Goal: Navigation & Orientation: Find specific page/section

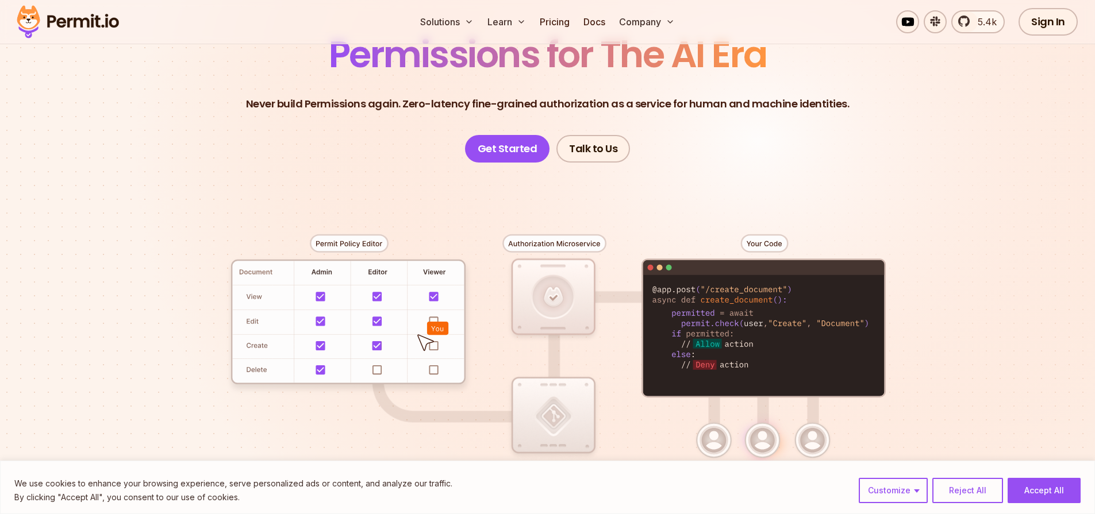
scroll to position [138, 0]
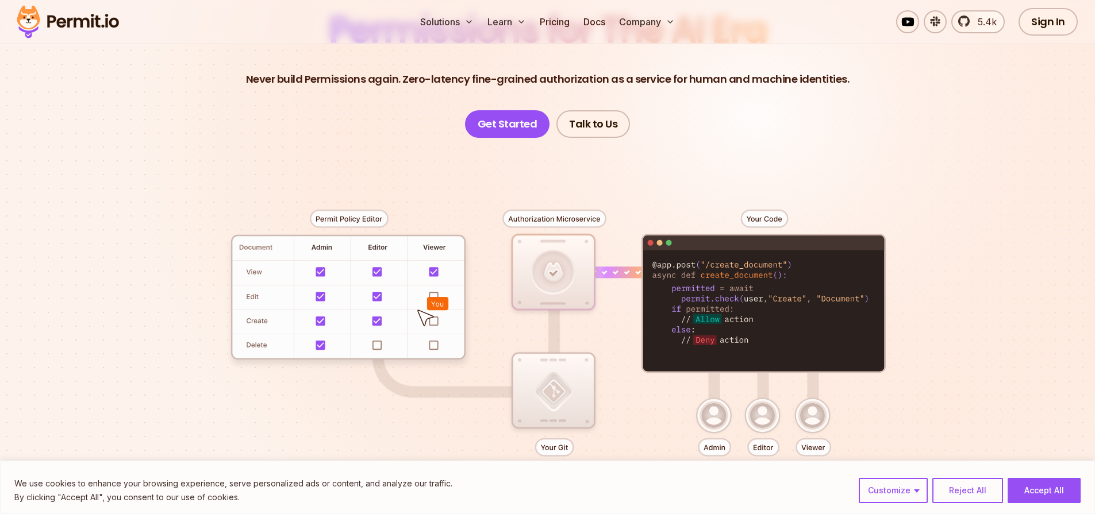
click at [395, 75] on p "Never build Permissions again. Zero-latency fine-grained authorization as a ser…" at bounding box center [547, 79] width 603 height 16
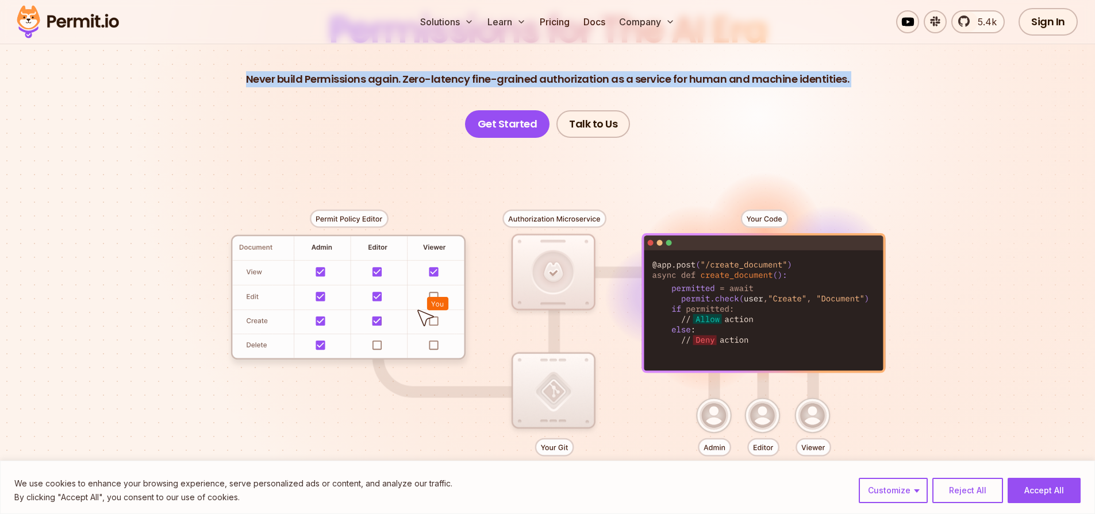
click at [395, 75] on p "Never build Permissions again. Zero-latency fine-grained authorization as a ser…" at bounding box center [547, 79] width 603 height 16
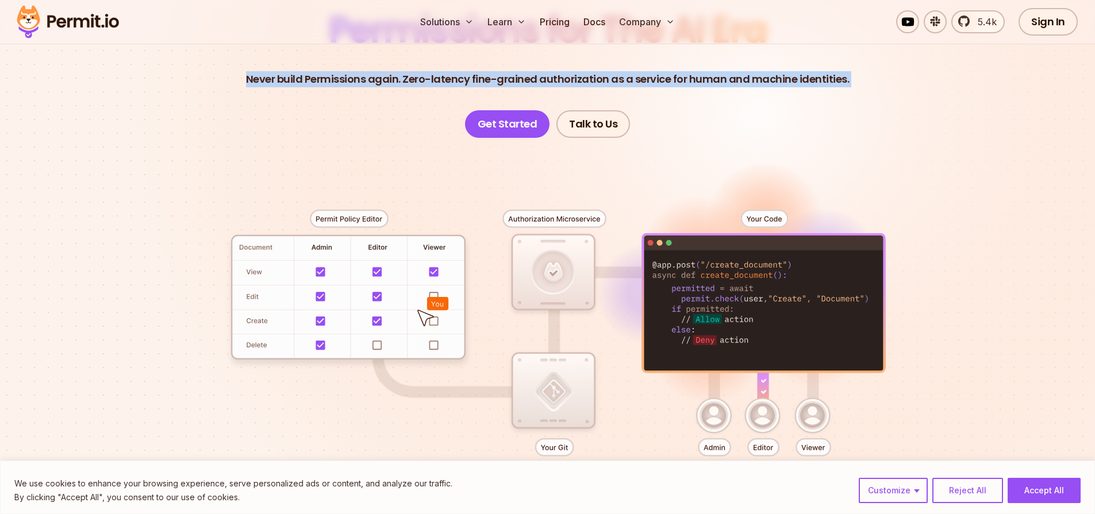
click at [414, 79] on p "Never build Permissions again. Zero-latency fine-grained authorization as a ser…" at bounding box center [547, 79] width 603 height 16
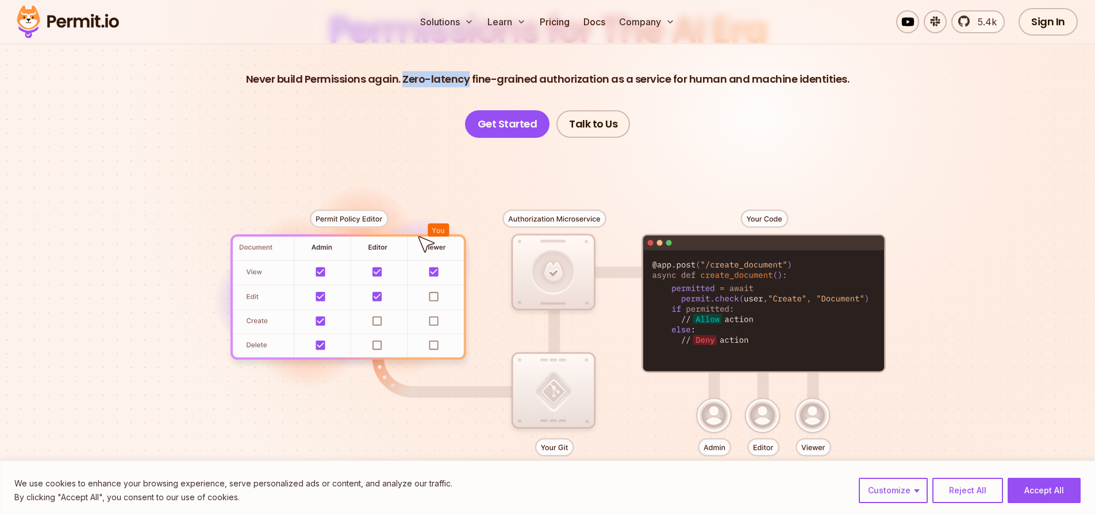
drag, startPoint x: 473, startPoint y: 82, endPoint x: 409, endPoint y: 79, distance: 63.8
click at [409, 79] on p "Never build Permissions again. Zero-latency fine-grained authorization as a ser…" at bounding box center [547, 79] width 603 height 16
copy p "Zero-latency"
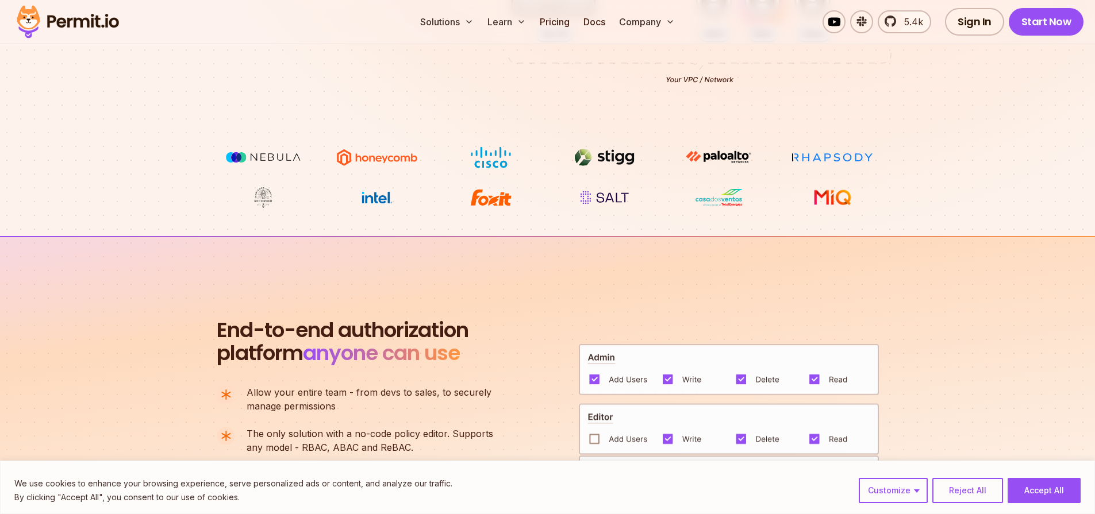
scroll to position [552, 0]
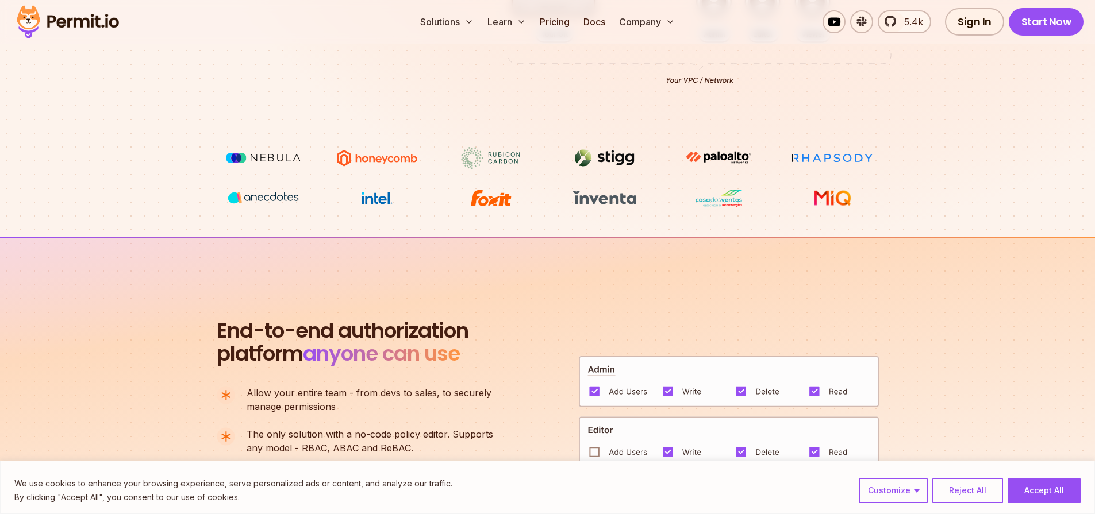
click at [234, 156] on img at bounding box center [263, 158] width 86 height 22
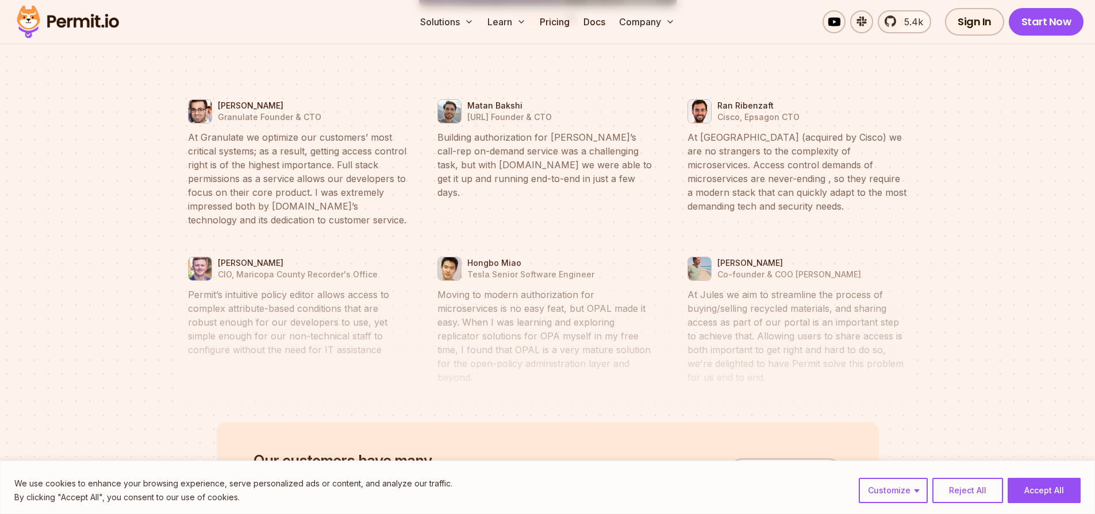
scroll to position [5379, 0]
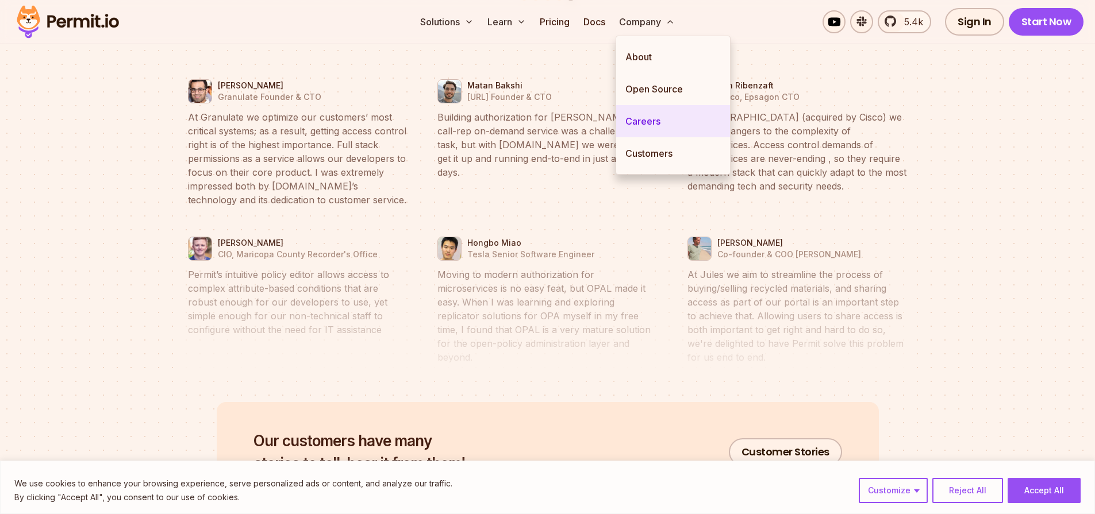
click at [648, 122] on link "Careers" at bounding box center [673, 121] width 114 height 32
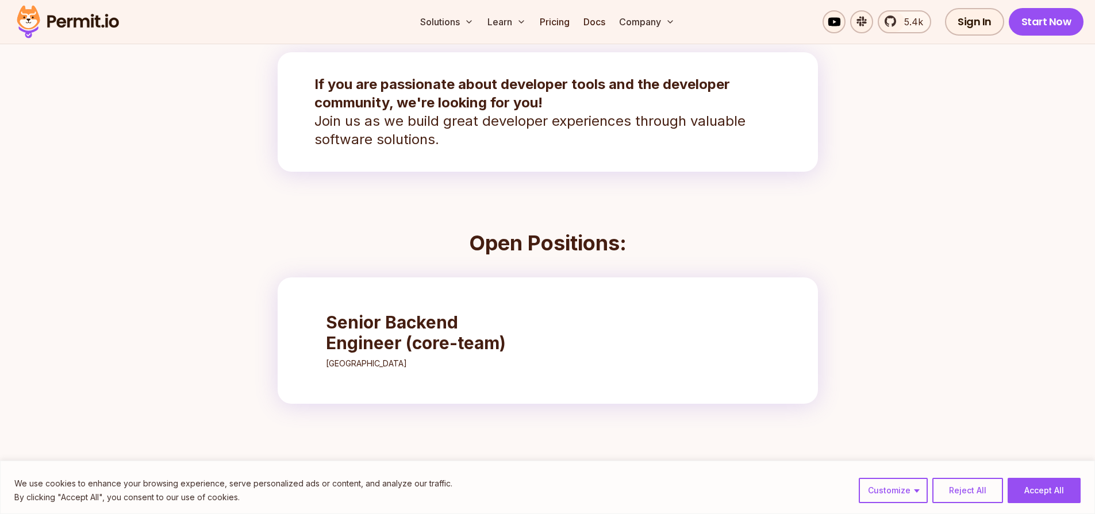
scroll to position [276, 0]
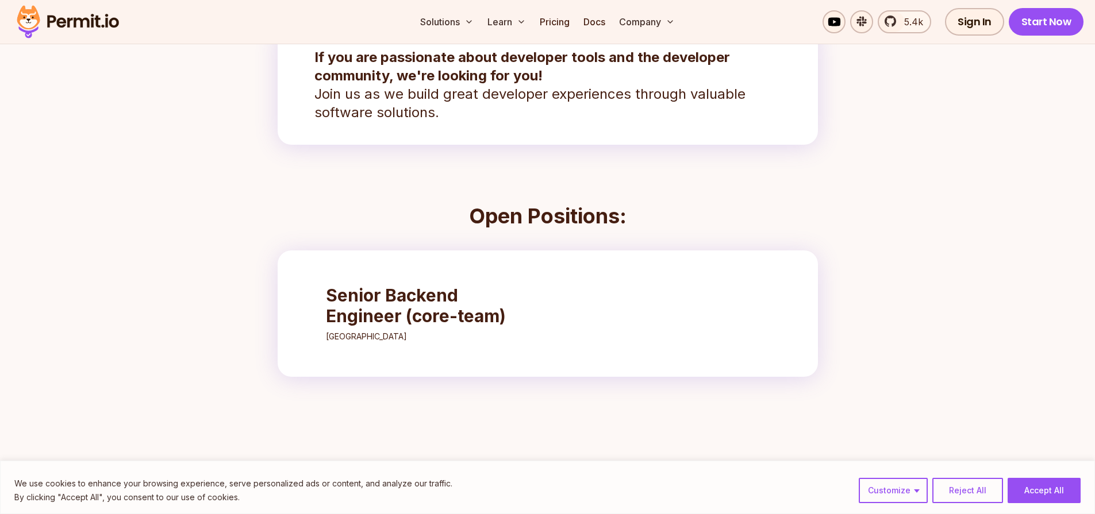
click at [791, 300] on div "Senior Backend Engineer (core-team) [GEOGRAPHIC_DATA]" at bounding box center [548, 314] width 540 height 126
click at [420, 297] on h3 "Senior Backend Engineer (core-team)" at bounding box center [427, 305] width 203 height 41
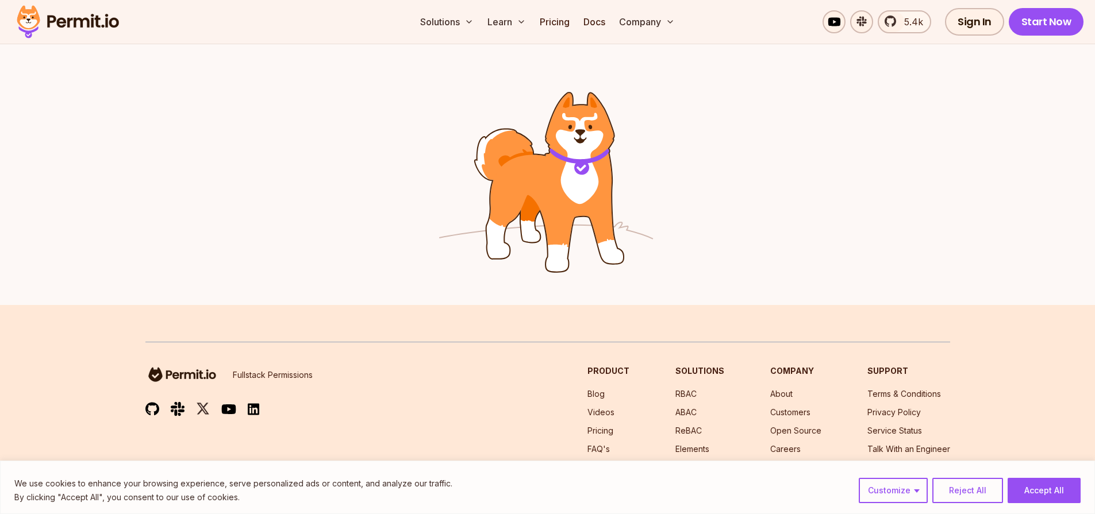
scroll to position [1604, 0]
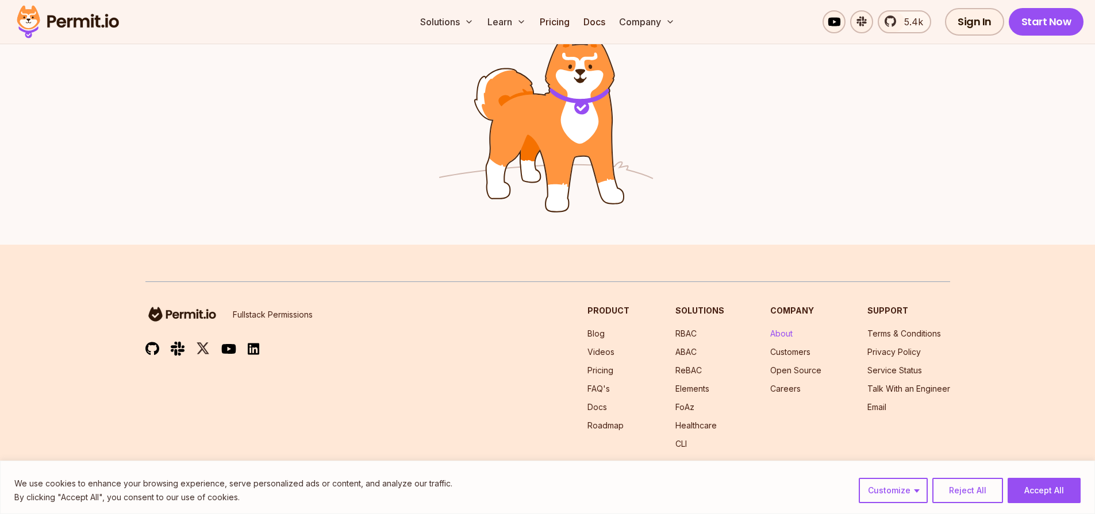
click at [781, 329] on link "About" at bounding box center [781, 334] width 22 height 10
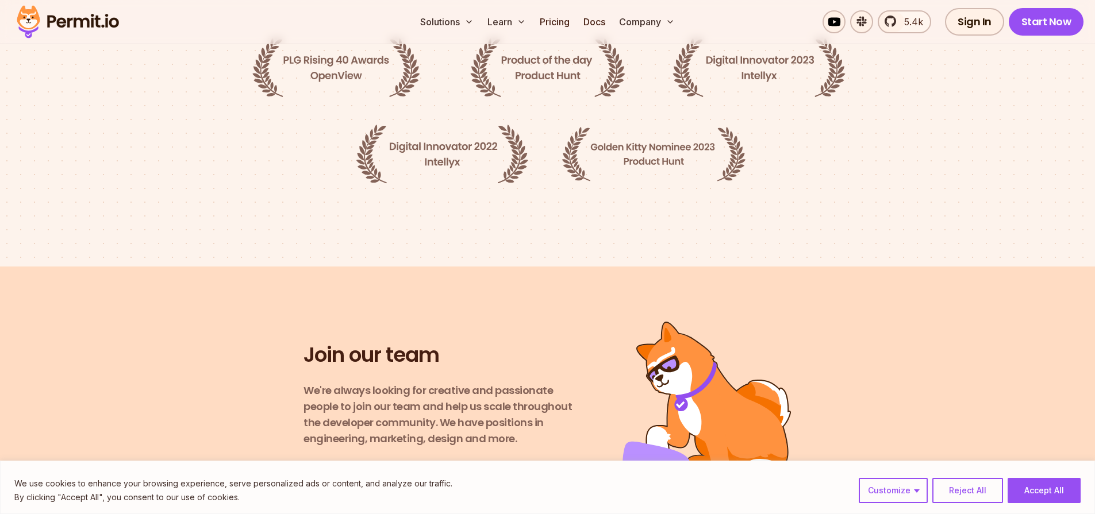
scroll to position [2061, 0]
